Goal: Book appointment/travel/reservation

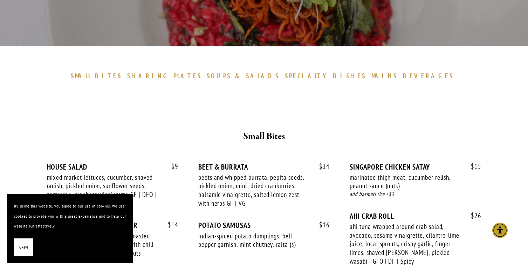
scroll to position [159, 0]
click at [372, 76] on span "MAINS" at bounding box center [385, 75] width 26 height 8
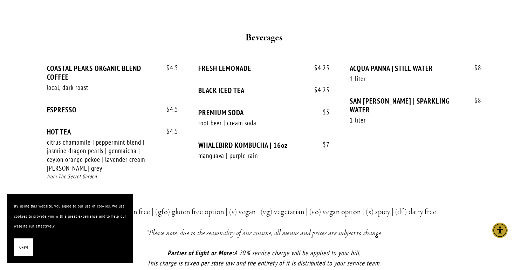
scroll to position [1399, 0]
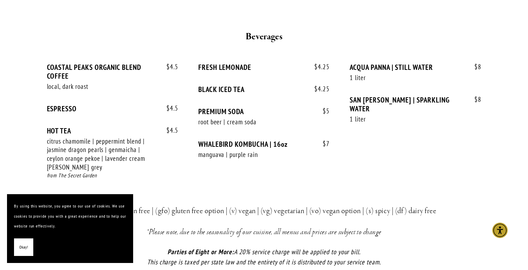
click at [348, 104] on div "$ 4.5 COASTAL PEAKS ORGANIC BLEND COFFEE local, dark roast $ 4.5 $ 4.5 ESPRESSO…" at bounding box center [264, 128] width 435 height 130
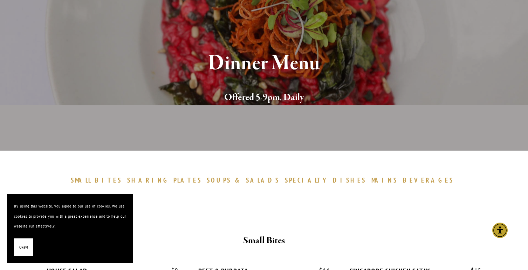
scroll to position [0, 0]
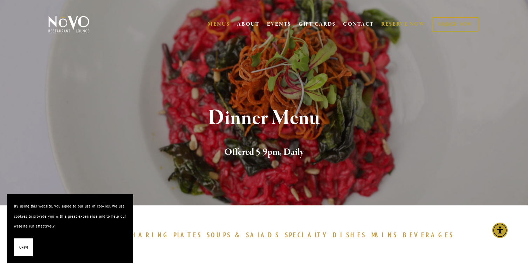
click at [397, 22] on link "RESERVE NOW" at bounding box center [403, 24] width 44 height 13
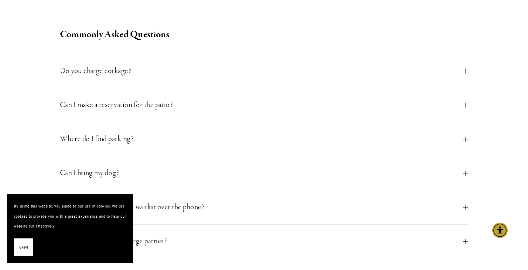
scroll to position [279, 0]
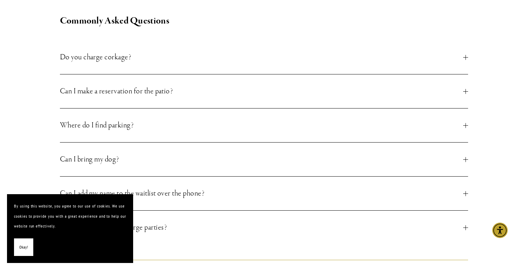
click at [466, 90] on div at bounding box center [466, 91] width 0 height 5
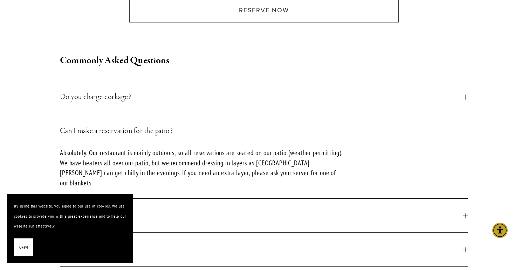
scroll to position [232, 0]
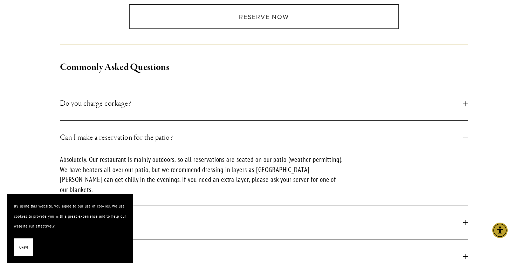
click at [466, 102] on div at bounding box center [465, 103] width 5 height 5
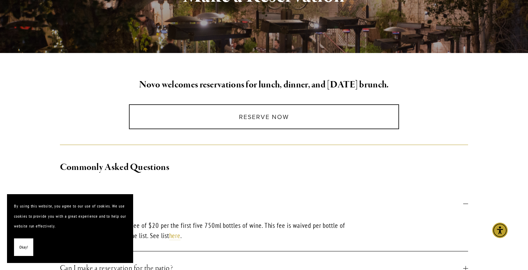
scroll to position [131, 0]
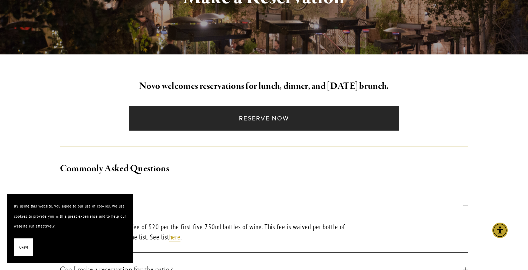
click at [267, 117] on link "Reserve Now" at bounding box center [264, 118] width 270 height 25
